Goal: Information Seeking & Learning: Check status

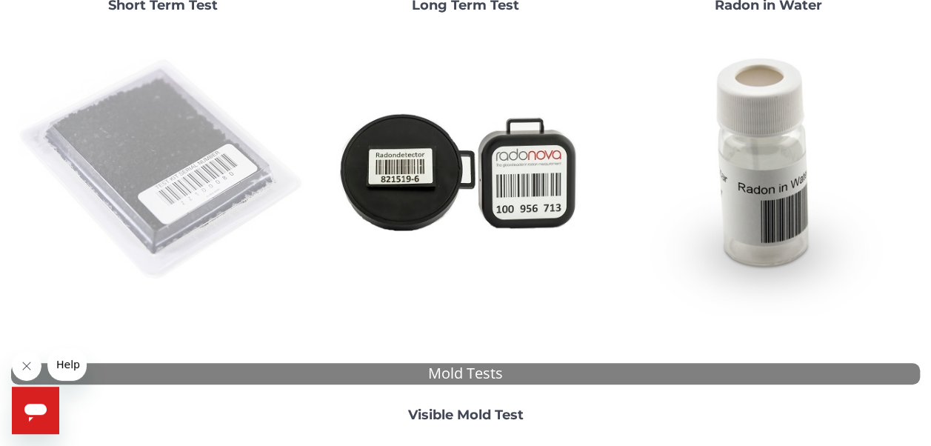
scroll to position [222, 0]
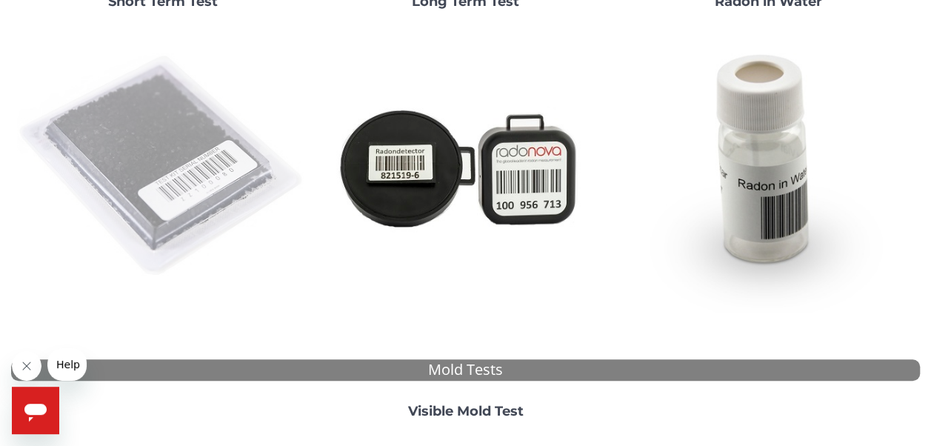
click at [210, 180] on img at bounding box center [162, 166] width 291 height 291
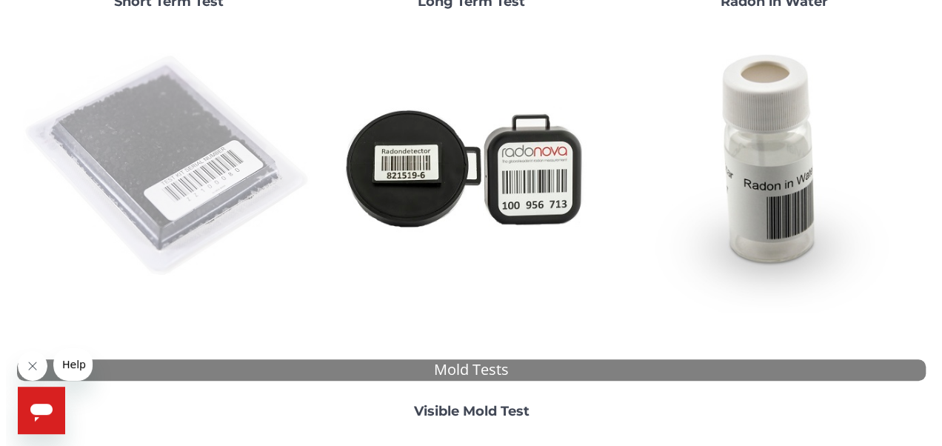
scroll to position [0, 0]
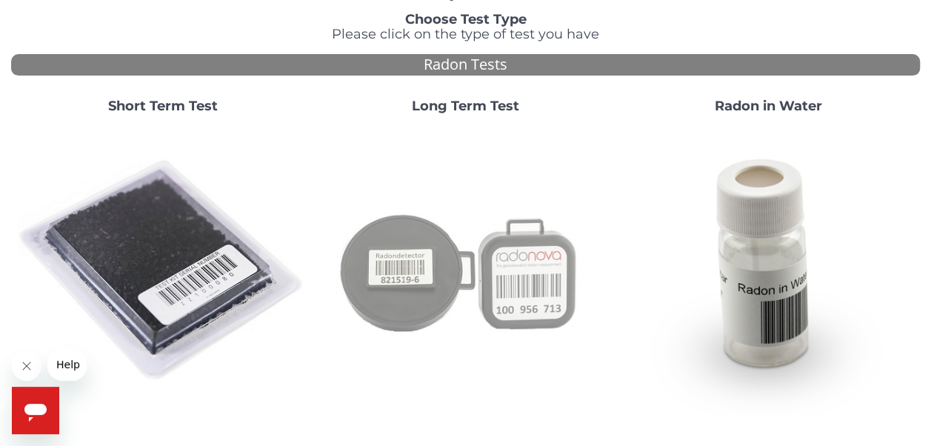
scroll to position [222, 0]
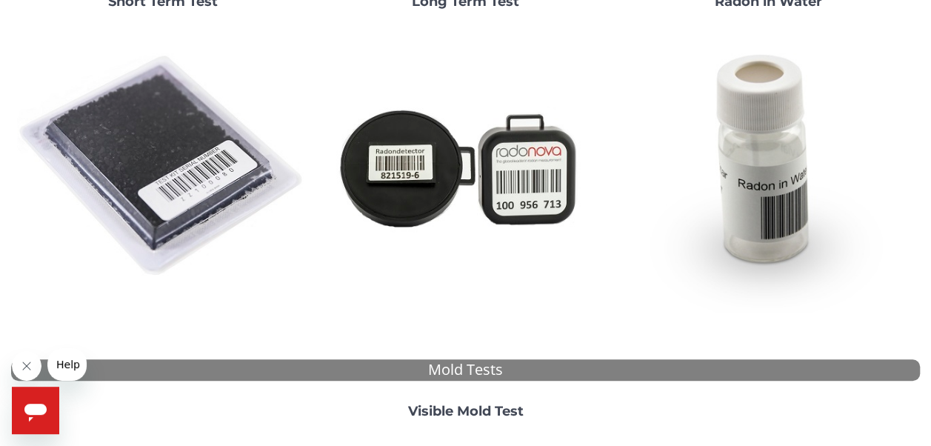
click at [188, 171] on img at bounding box center [162, 166] width 291 height 291
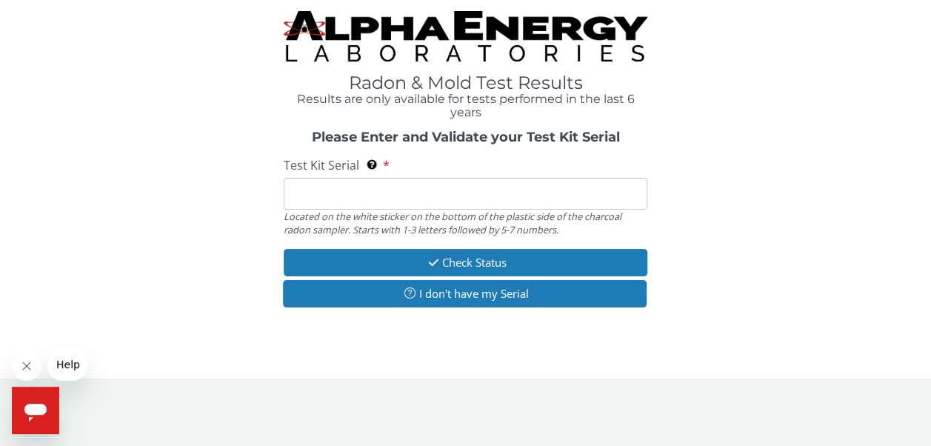
scroll to position [0, 0]
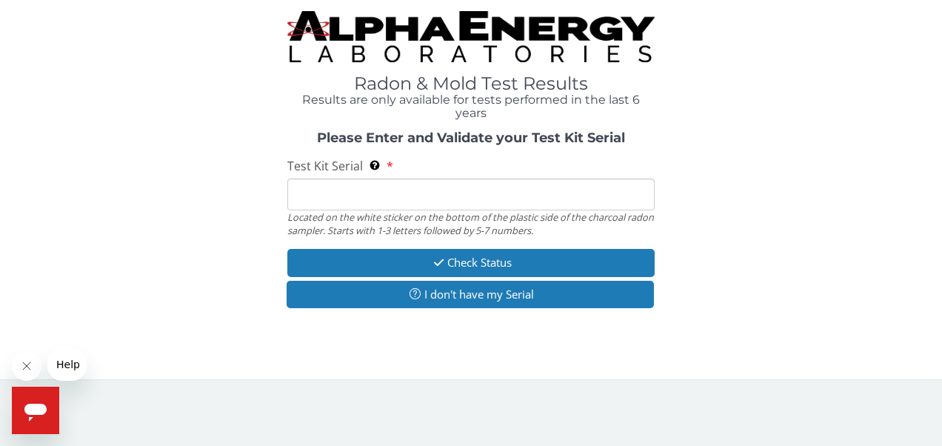
click at [510, 200] on input "Test Kit Serial Located on the white sticker on the bottom of the plastic side …" at bounding box center [471, 194] width 368 height 32
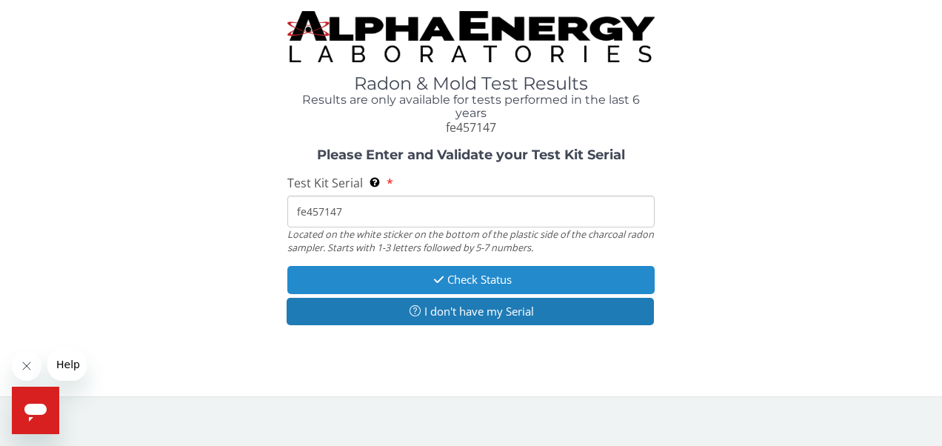
type input "fe457147"
click at [515, 280] on button "Check Status" at bounding box center [471, 279] width 368 height 27
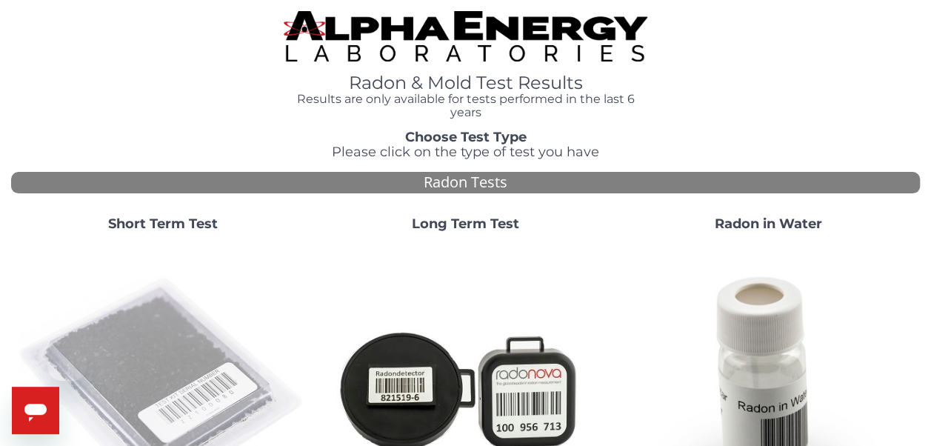
click at [173, 317] on img at bounding box center [162, 388] width 291 height 291
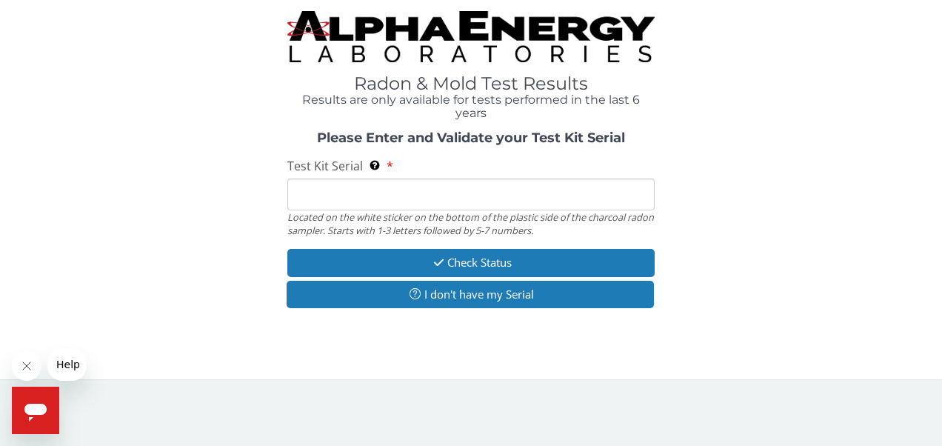
click at [419, 206] on input "Test Kit Serial Located on the white sticker on the bottom of the plastic side …" at bounding box center [471, 194] width 368 height 32
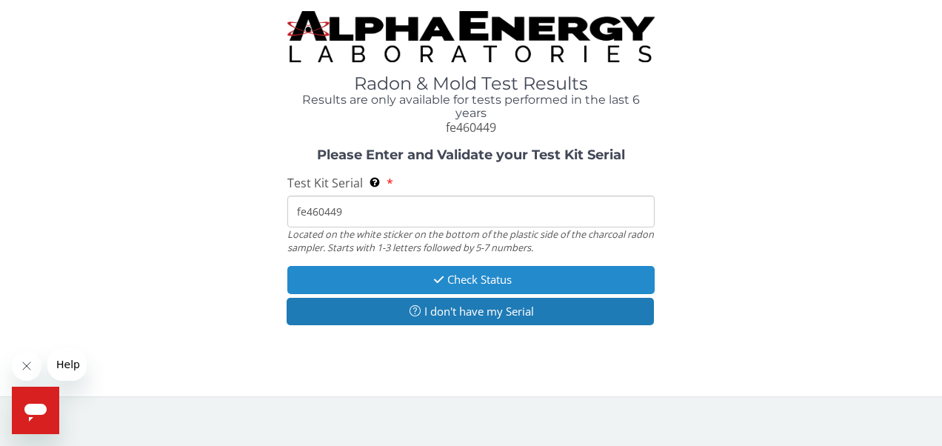
type input "fe460449"
click at [461, 285] on button "Check Status" at bounding box center [471, 279] width 368 height 27
